Goal: Task Accomplishment & Management: Manage account settings

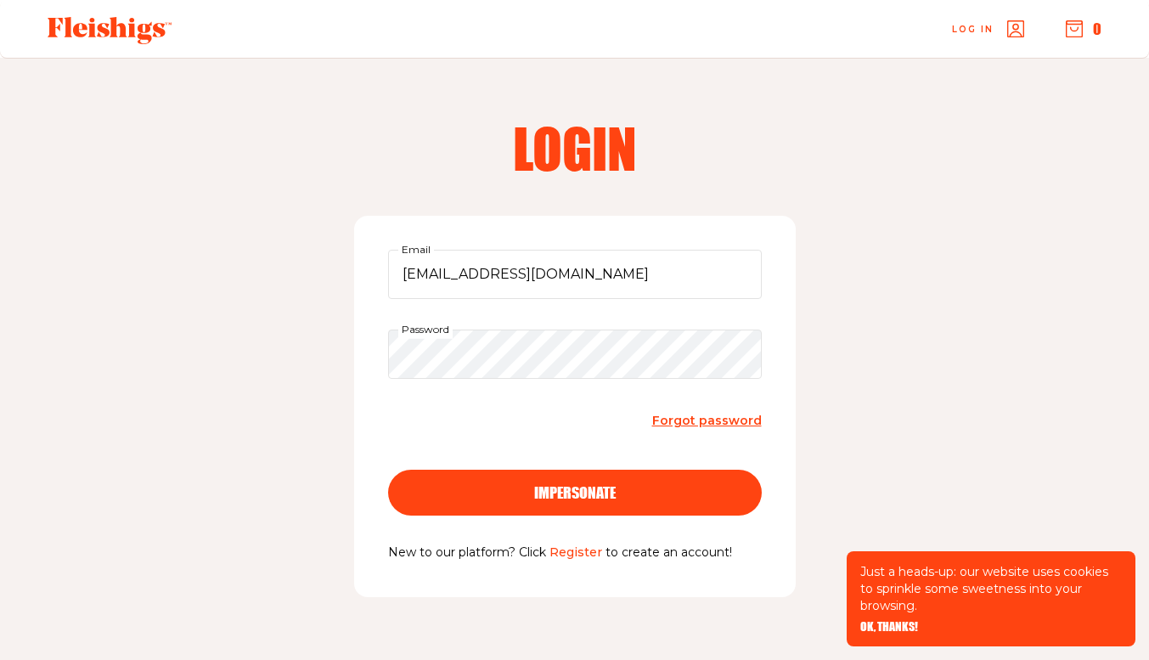
click at [576, 485] on span "impersonate" at bounding box center [575, 477] width 82 height 15
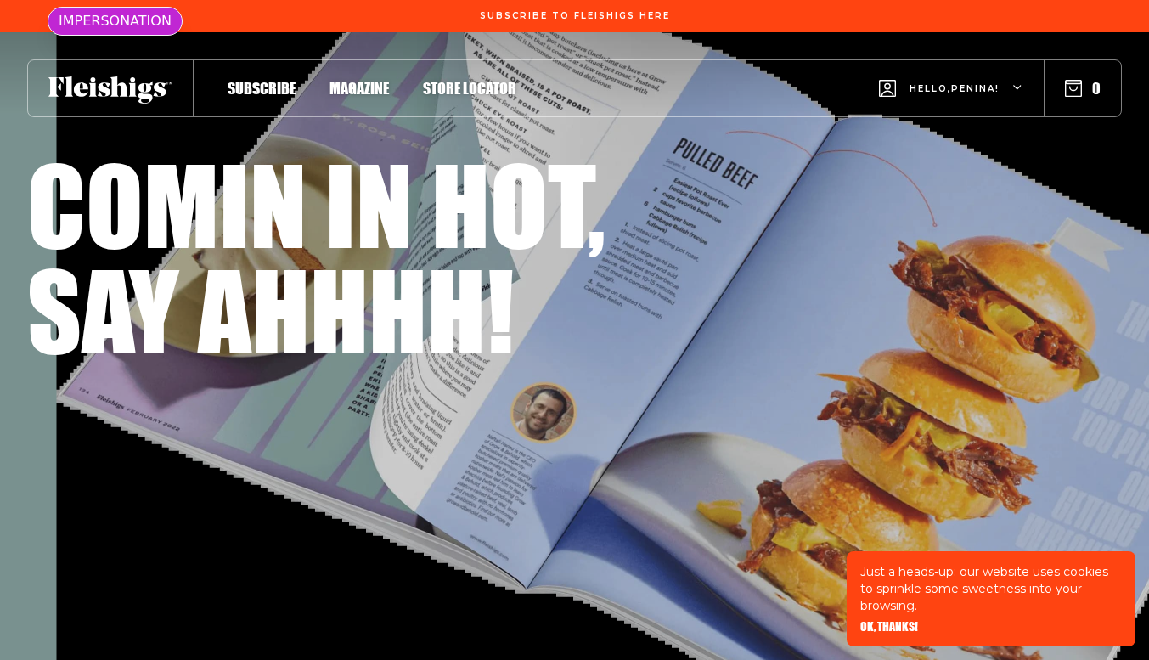
click at [989, 93] on span "Hello, [PERSON_NAME] !" at bounding box center [954, 102] width 90 height 40
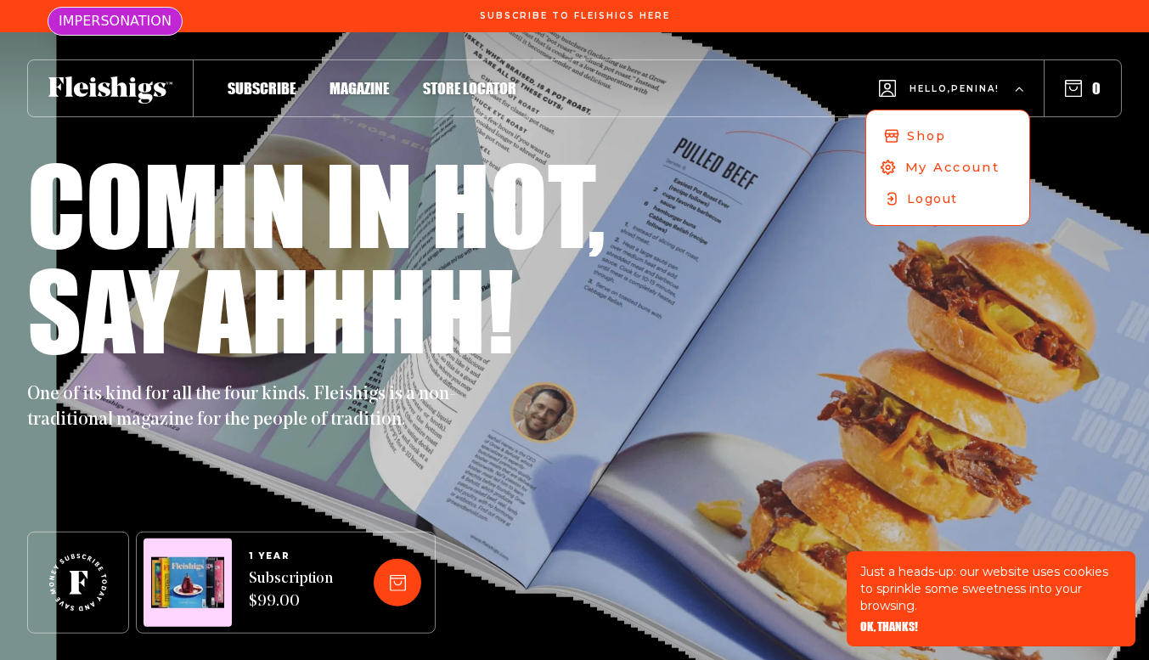
click at [941, 166] on span "My Account" at bounding box center [952, 167] width 94 height 19
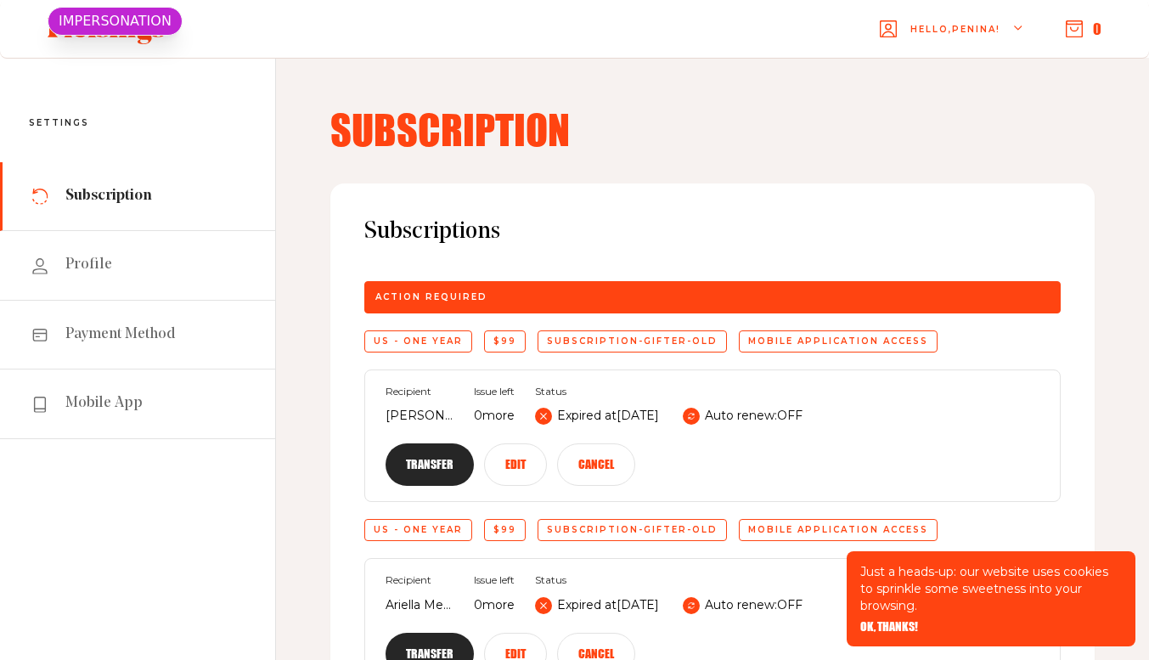
click at [905, 621] on span "OK, THANKS!" at bounding box center [889, 615] width 58 height 12
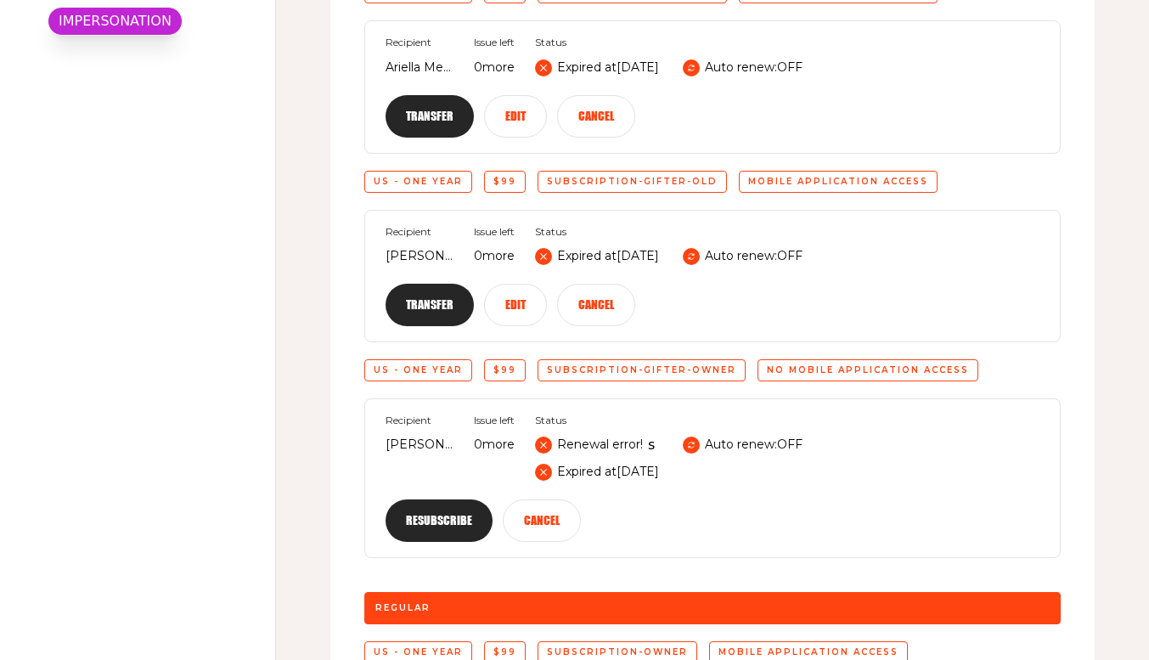
scroll to position [577, 0]
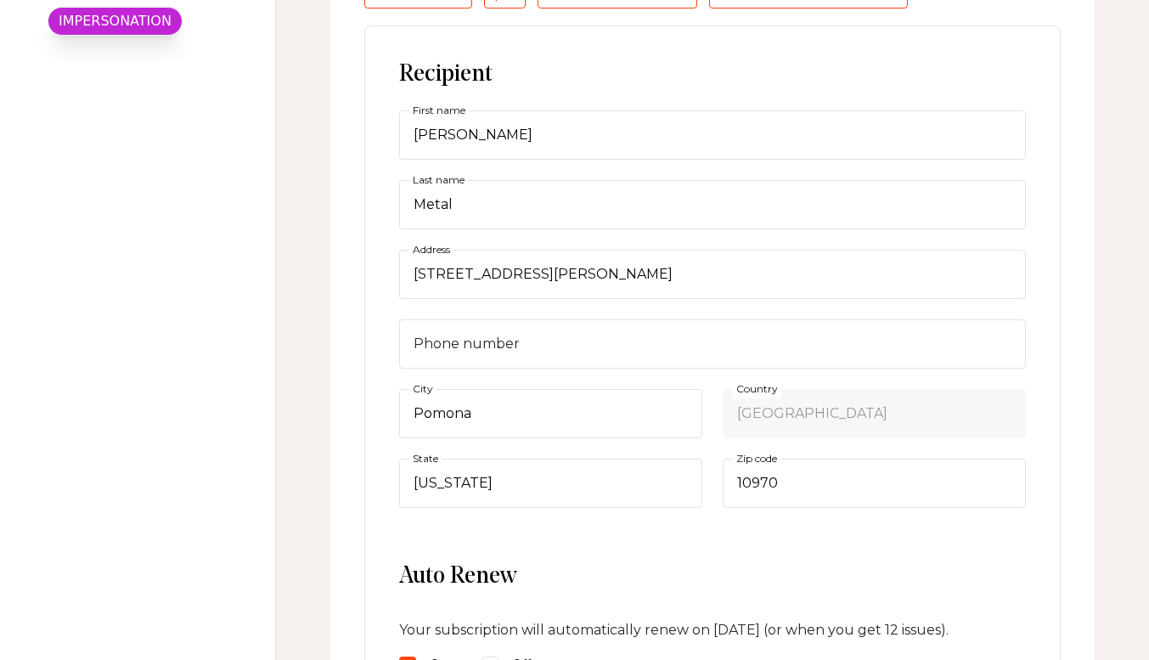
scroll to position [1223, 0]
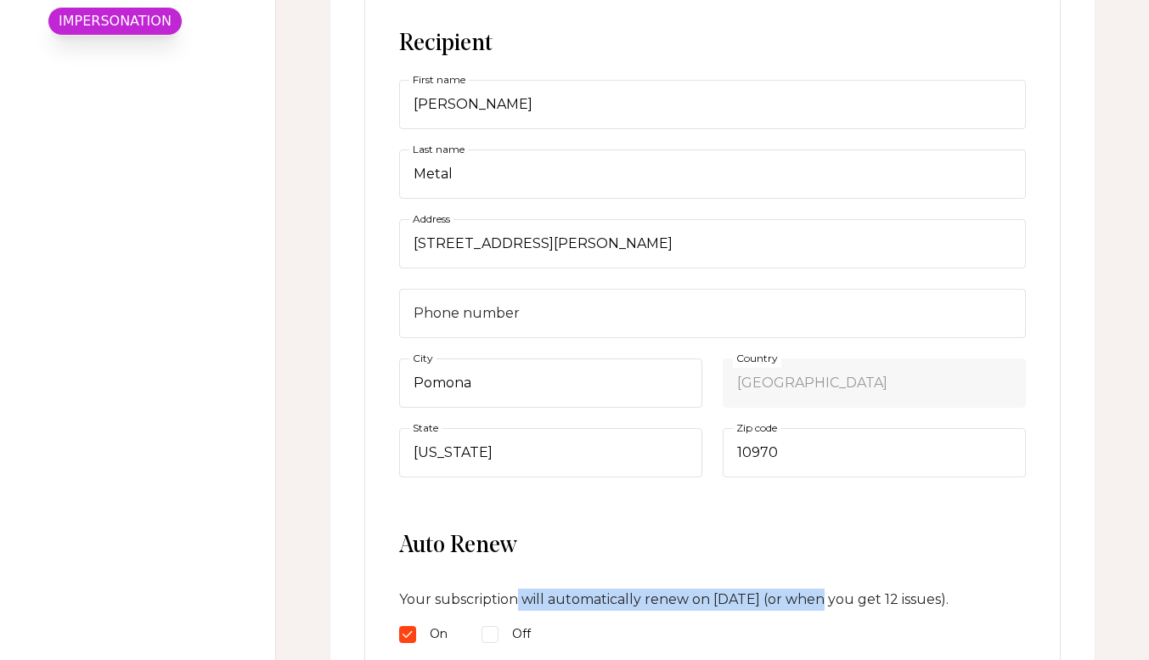
drag, startPoint x: 519, startPoint y: 402, endPoint x: 821, endPoint y: 404, distance: 302.3
click at [821, 588] on p "Your subscription will automatically renew on October 06 2025 (or when you get …" at bounding box center [712, 599] width 627 height 22
